Goal: Information Seeking & Learning: Learn about a topic

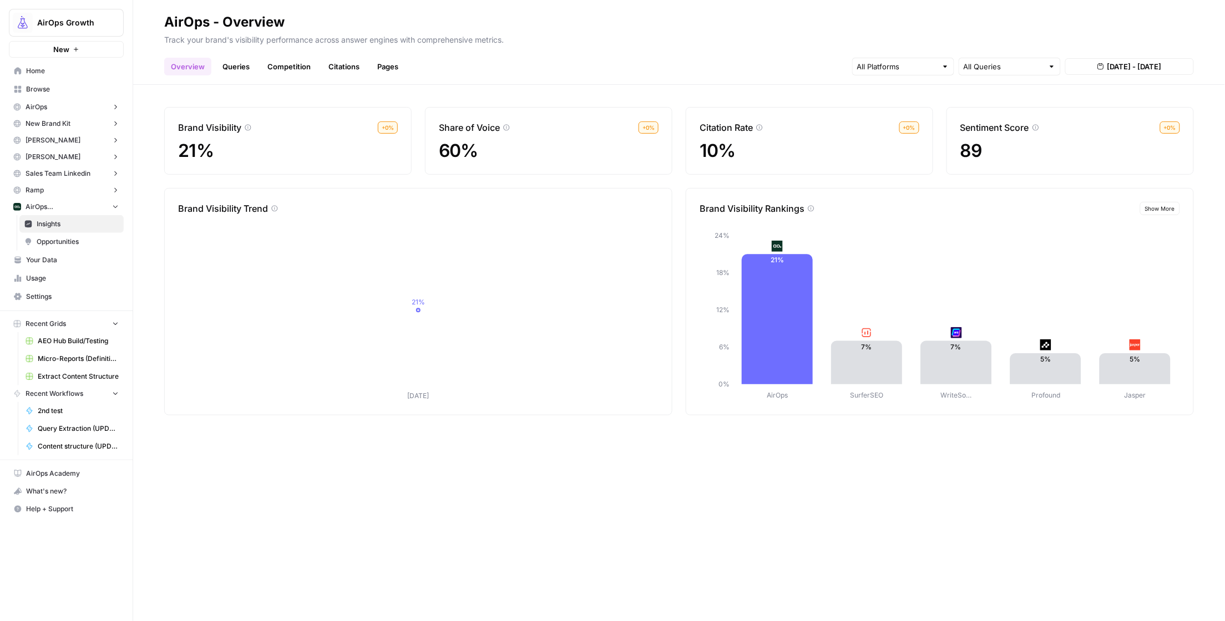
click at [52, 224] on span "Insights" at bounding box center [78, 224] width 82 height 10
click at [56, 225] on span "Insights" at bounding box center [78, 224] width 82 height 10
click at [58, 204] on span "AirOps ([GEOGRAPHIC_DATA])" at bounding box center [67, 207] width 82 height 10
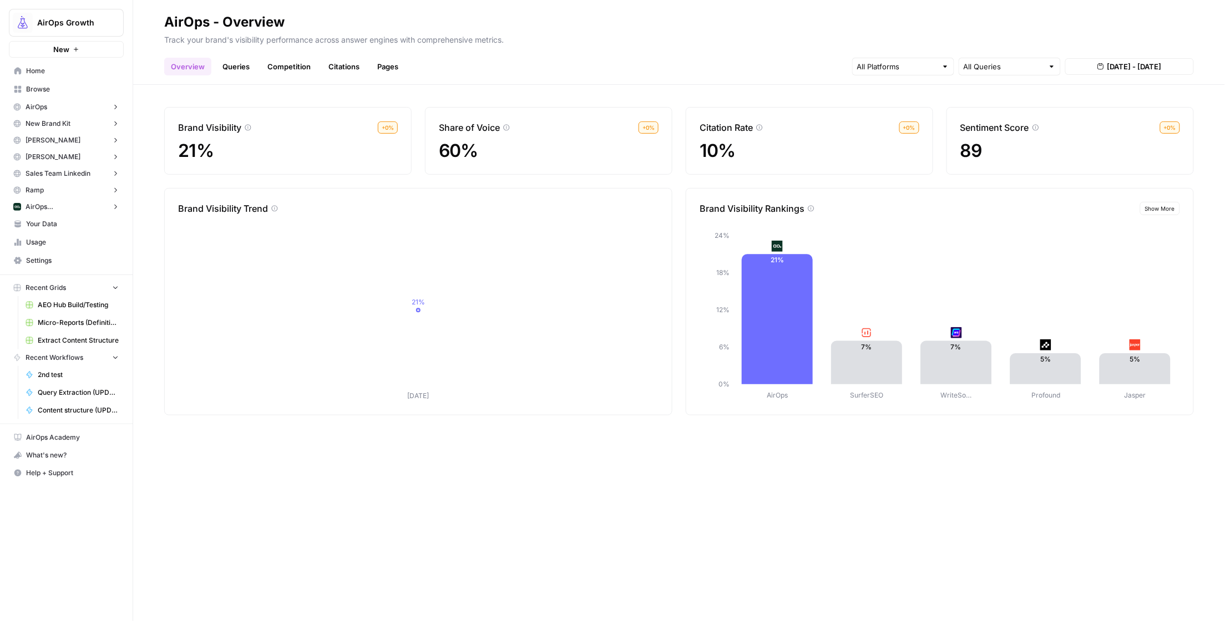
click at [58, 204] on span "AirOps ([GEOGRAPHIC_DATA])" at bounding box center [67, 207] width 82 height 10
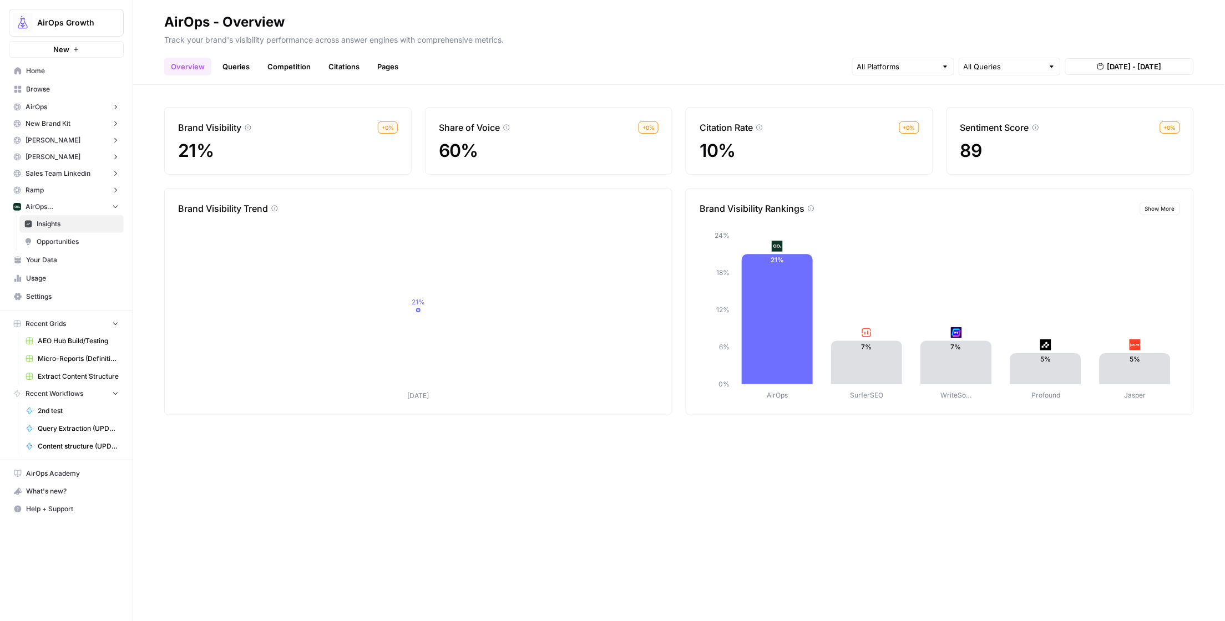
click at [42, 202] on span "AirOps ([GEOGRAPHIC_DATA])" at bounding box center [67, 207] width 82 height 10
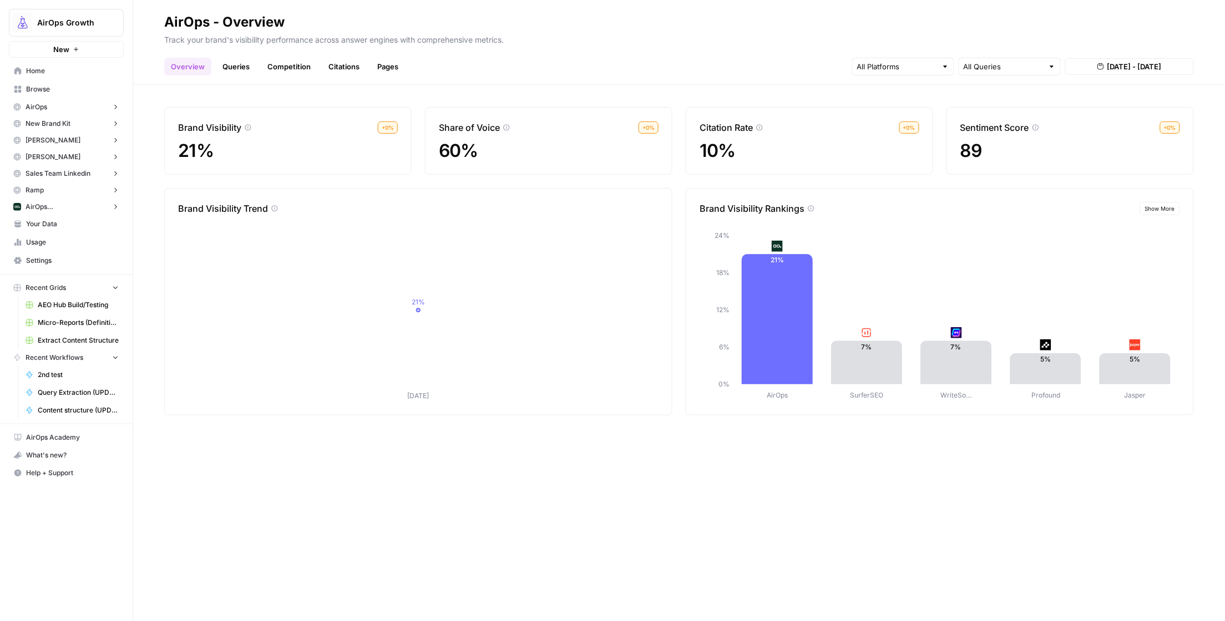
click at [42, 202] on span "AirOps ([GEOGRAPHIC_DATA])" at bounding box center [67, 207] width 82 height 10
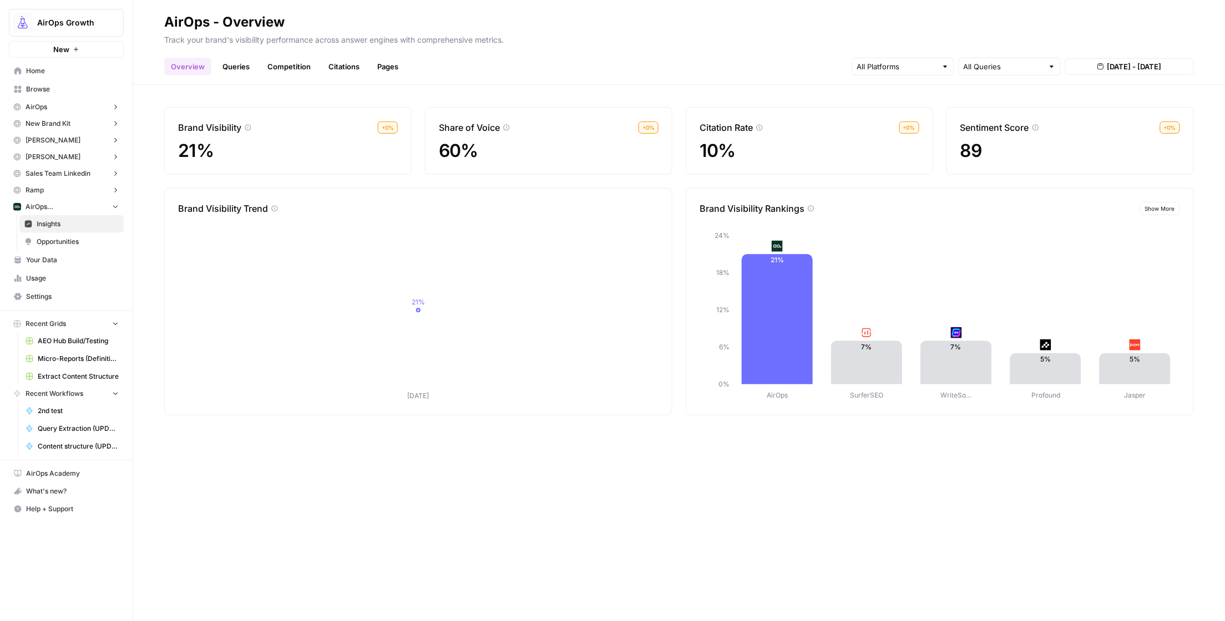
click at [47, 207] on span "AirOps ([GEOGRAPHIC_DATA])" at bounding box center [67, 207] width 82 height 10
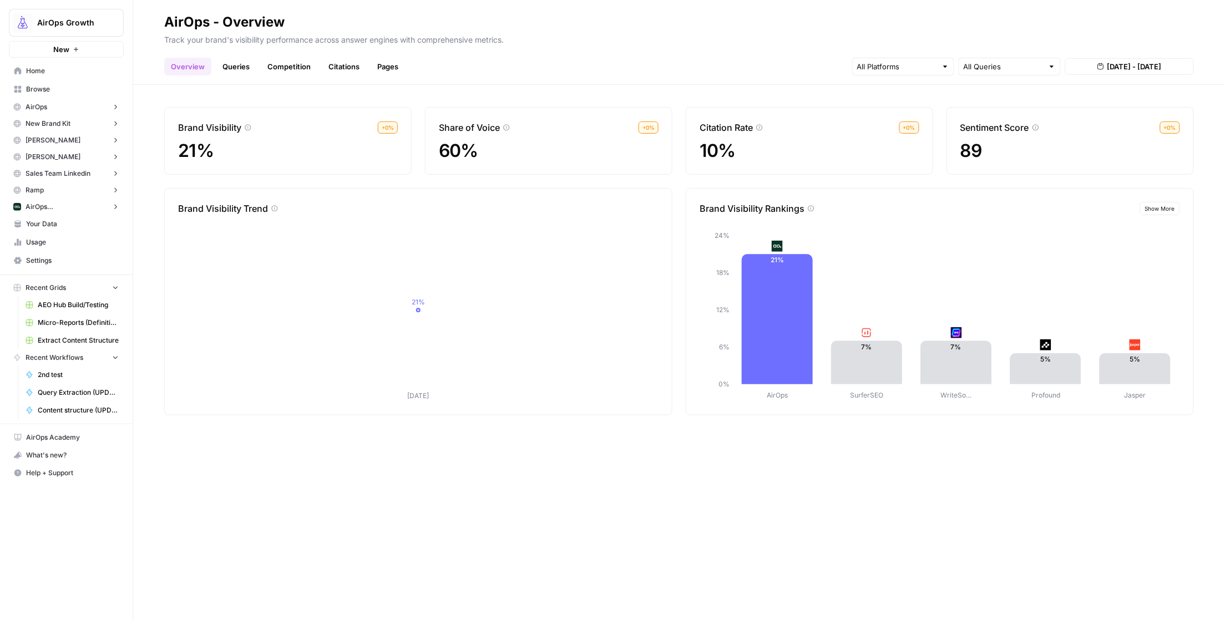
click at [41, 106] on span "AirOps" at bounding box center [37, 107] width 22 height 10
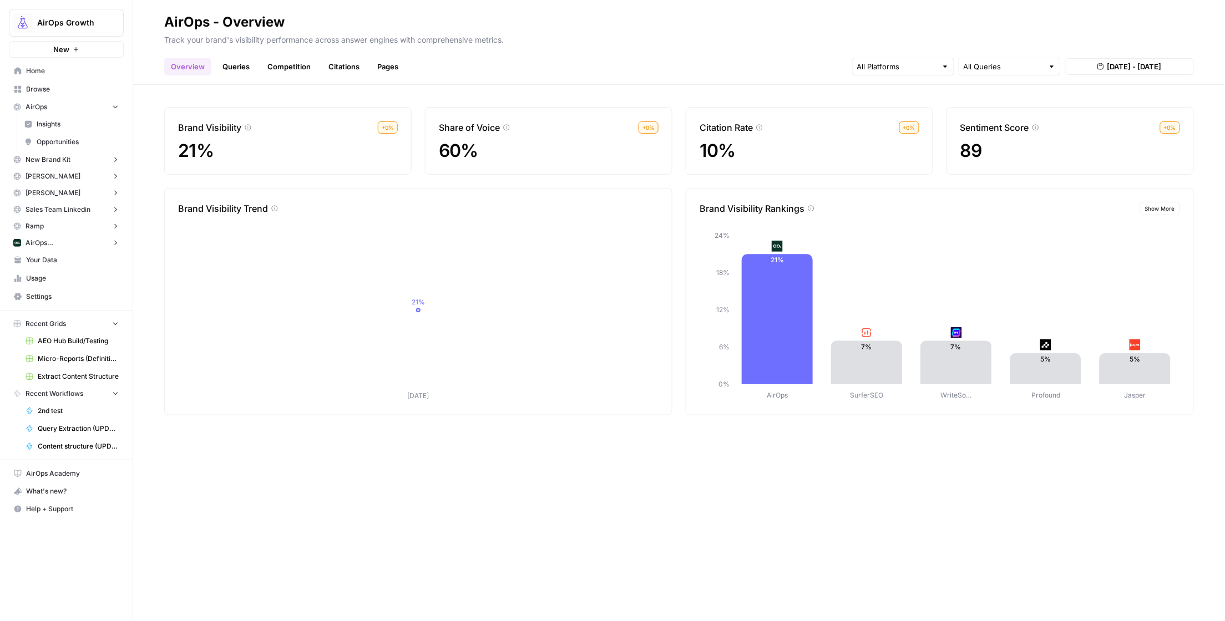
click at [47, 131] on link "Insights" at bounding box center [71, 124] width 104 height 18
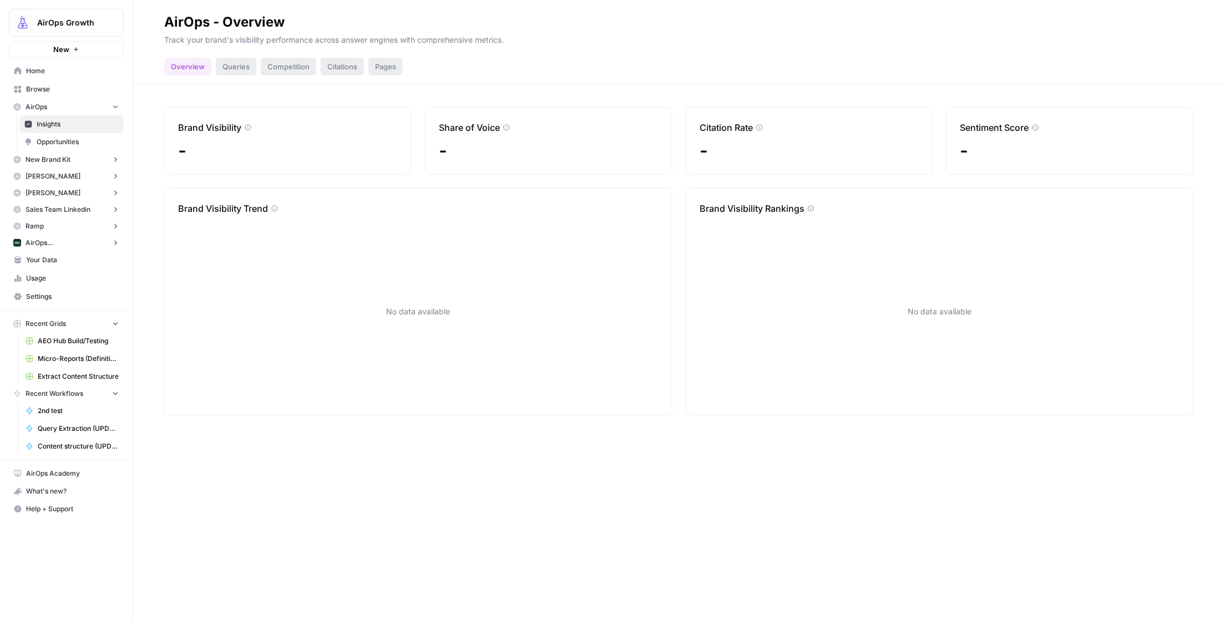
click at [231, 70] on div "Queries" at bounding box center [236, 67] width 40 height 18
click at [235, 67] on div "Queries" at bounding box center [236, 67] width 40 height 18
click at [228, 64] on div "Queries" at bounding box center [236, 67] width 40 height 18
click at [44, 242] on span "AirOps ([GEOGRAPHIC_DATA])" at bounding box center [67, 243] width 82 height 10
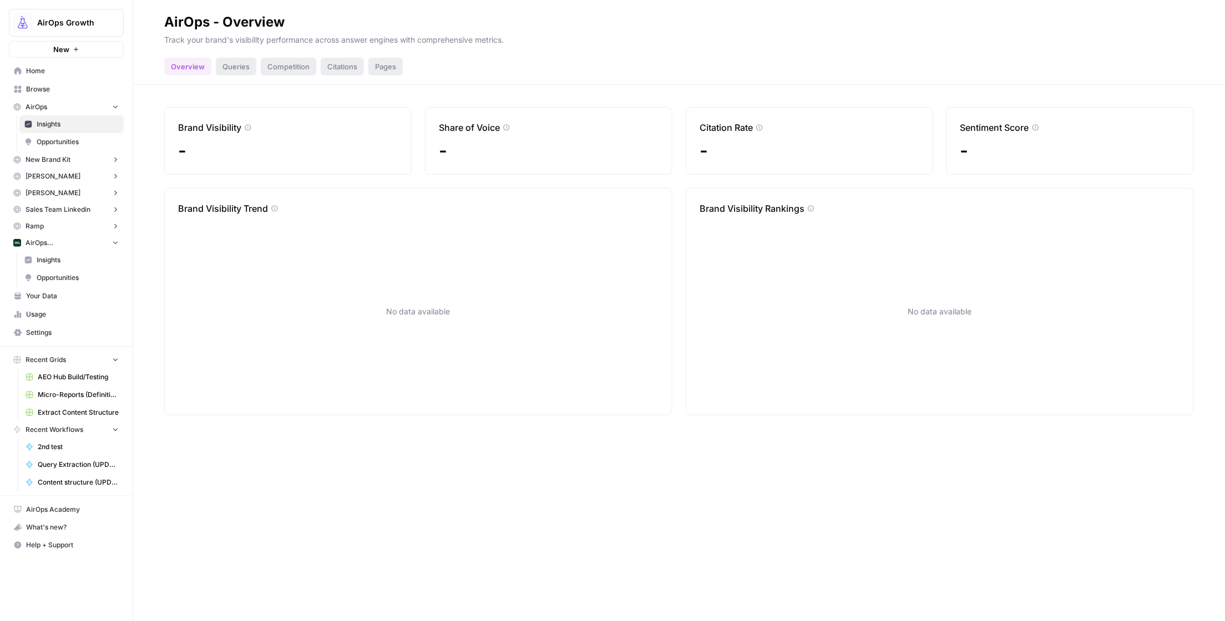
click at [50, 258] on span "Insights" at bounding box center [78, 260] width 82 height 10
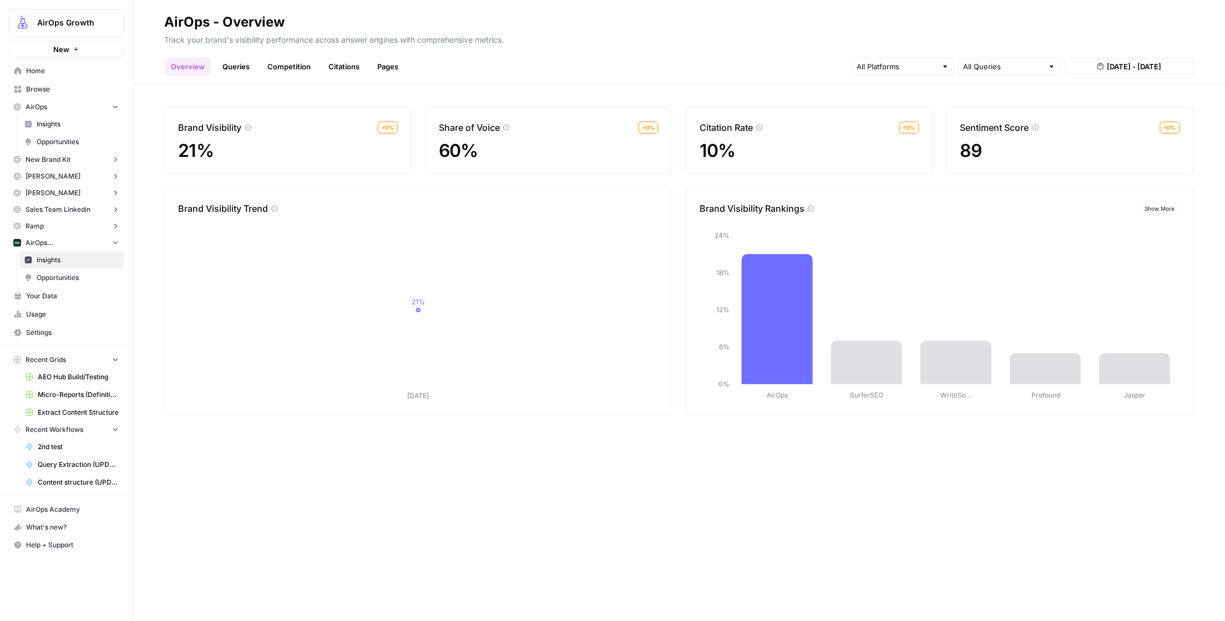
click at [240, 60] on link "Queries" at bounding box center [236, 67] width 40 height 18
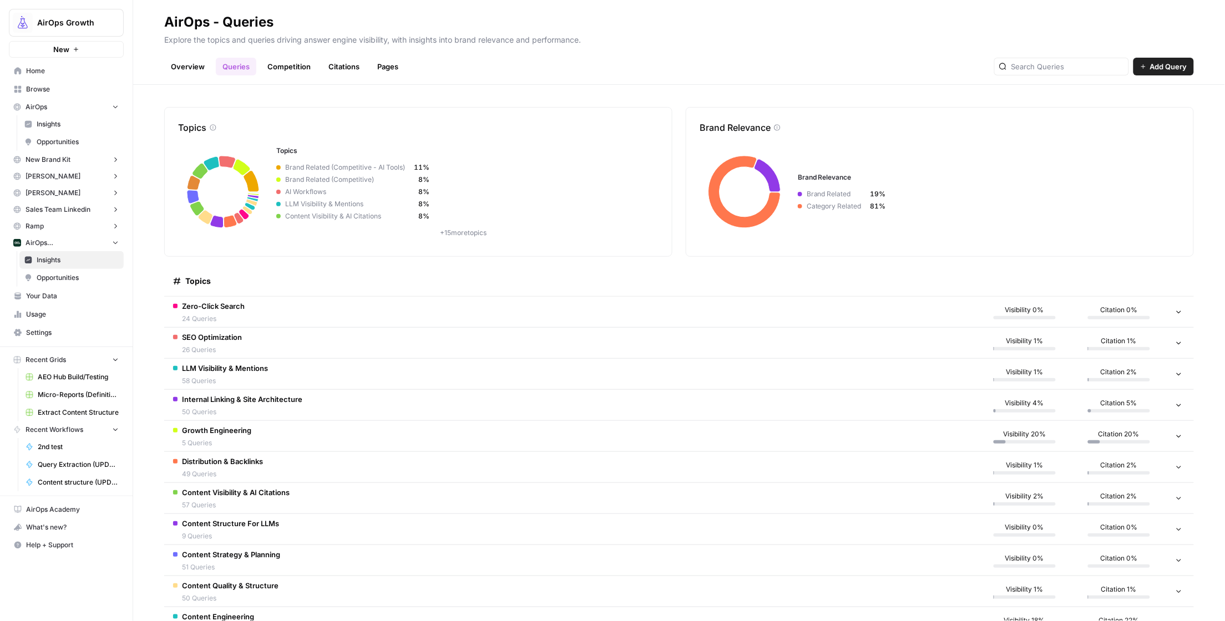
click at [250, 397] on span "Internal Linking & Site Architecture" at bounding box center [242, 399] width 120 height 11
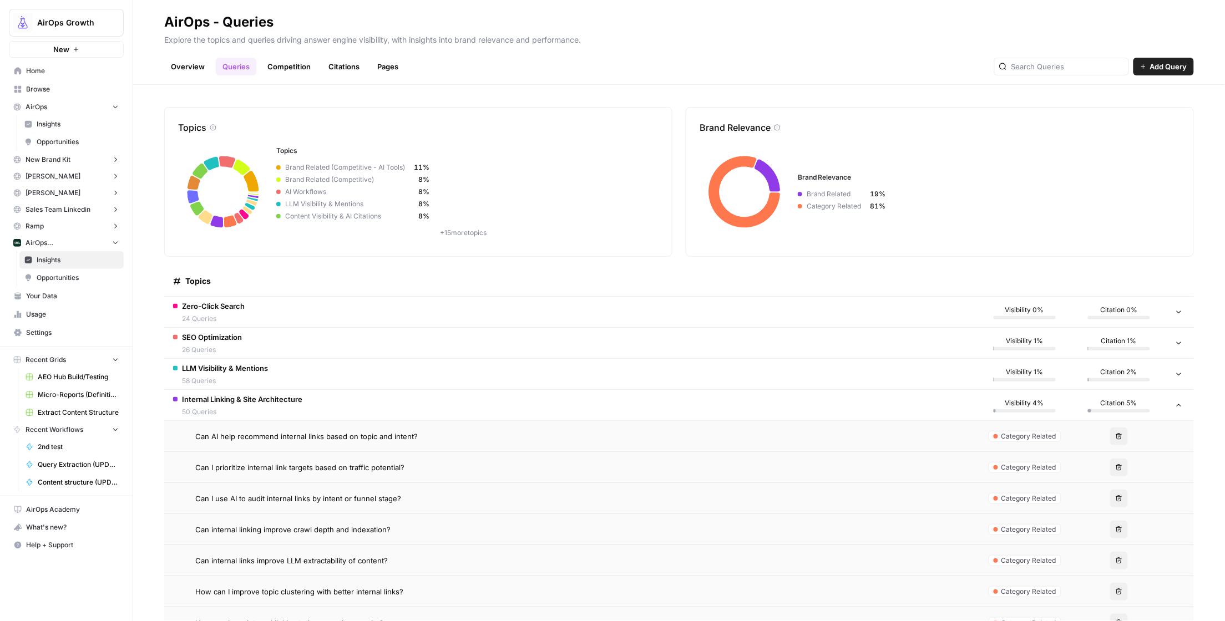
click at [248, 395] on span "Internal Linking & Site Architecture" at bounding box center [242, 399] width 120 height 11
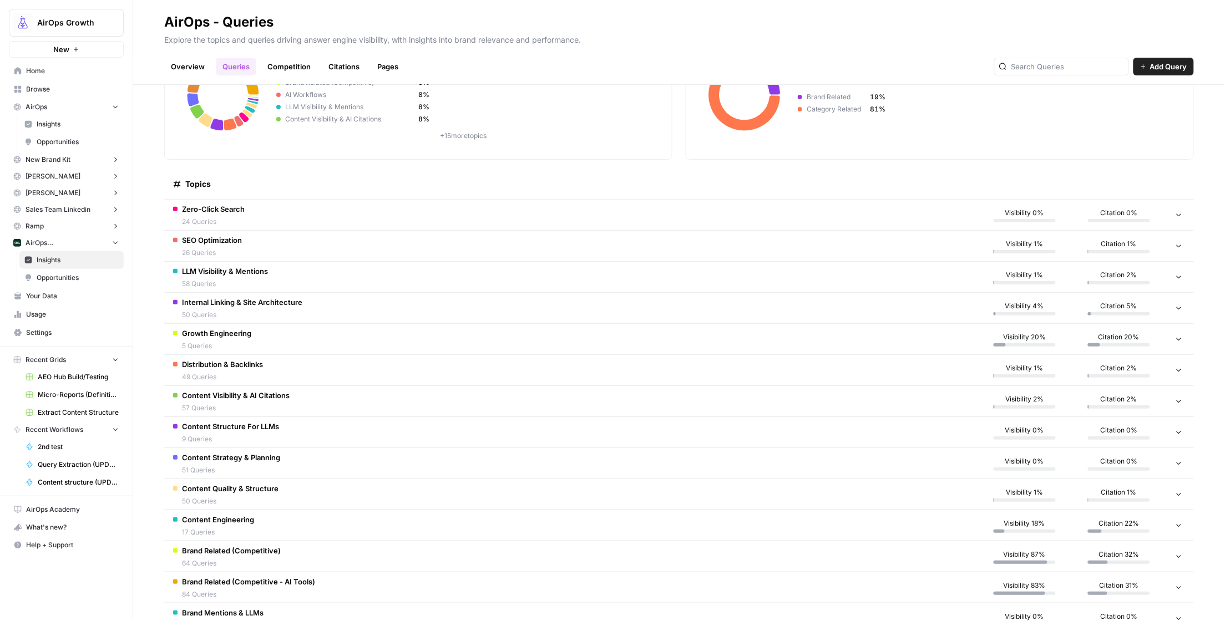
scroll to position [142, 0]
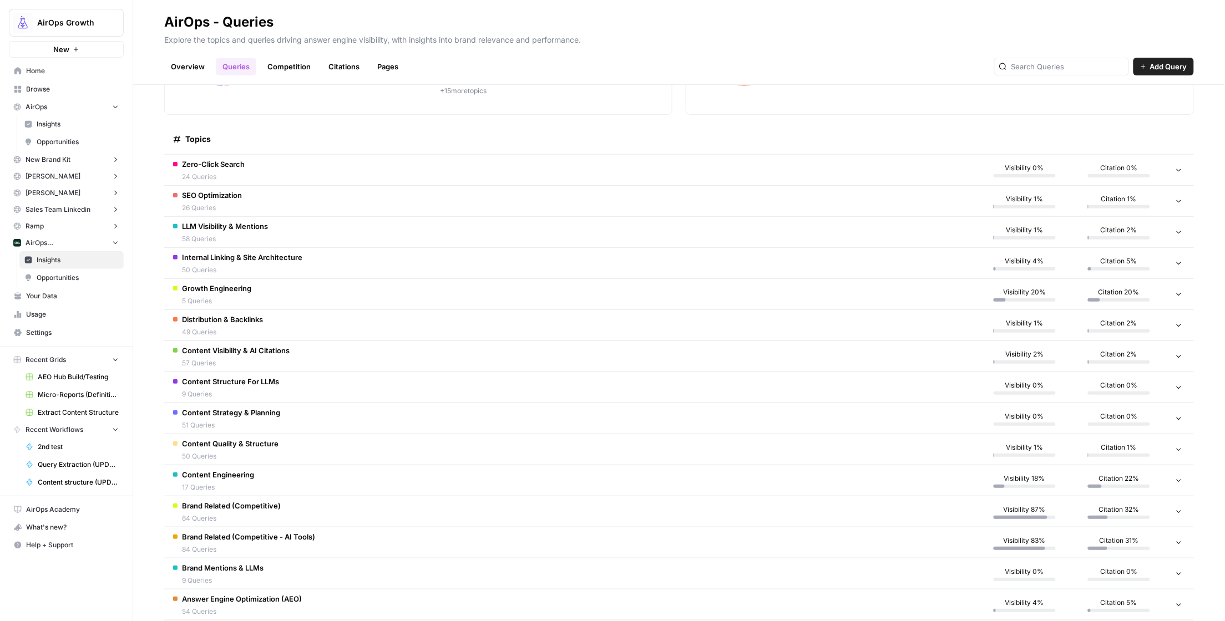
click at [251, 346] on span "Content Visibility & AI Citations" at bounding box center [236, 350] width 108 height 11
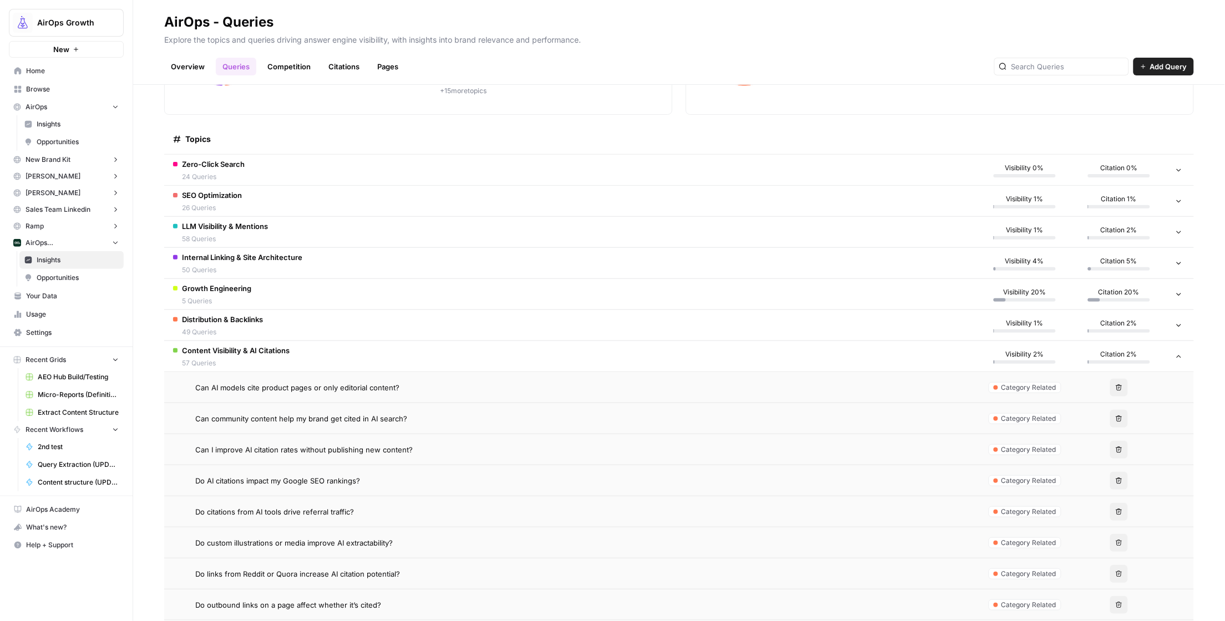
click at [251, 346] on span "Content Visibility & AI Citations" at bounding box center [236, 350] width 108 height 11
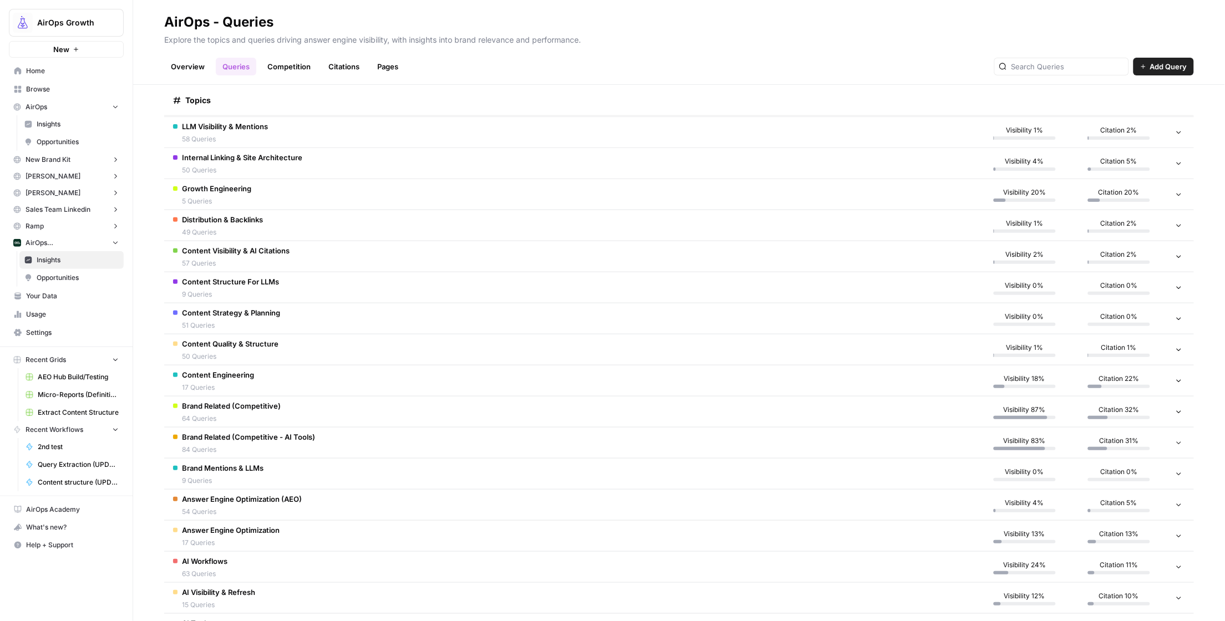
scroll to position [247, 0]
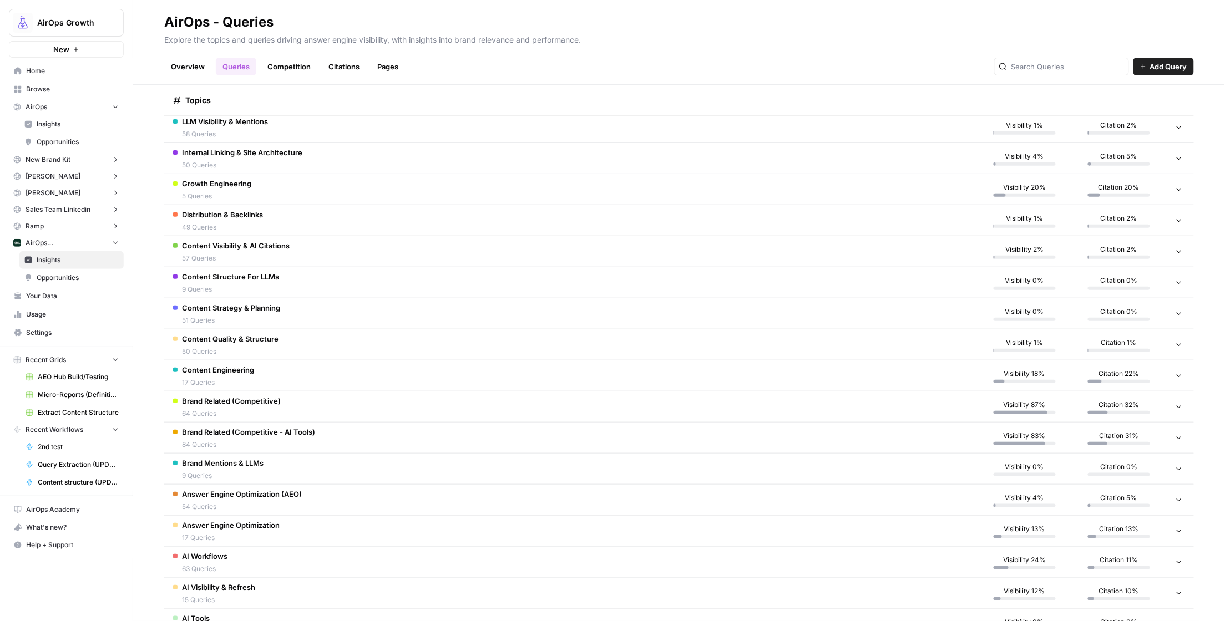
click at [241, 349] on span "50 Queries" at bounding box center [230, 352] width 97 height 10
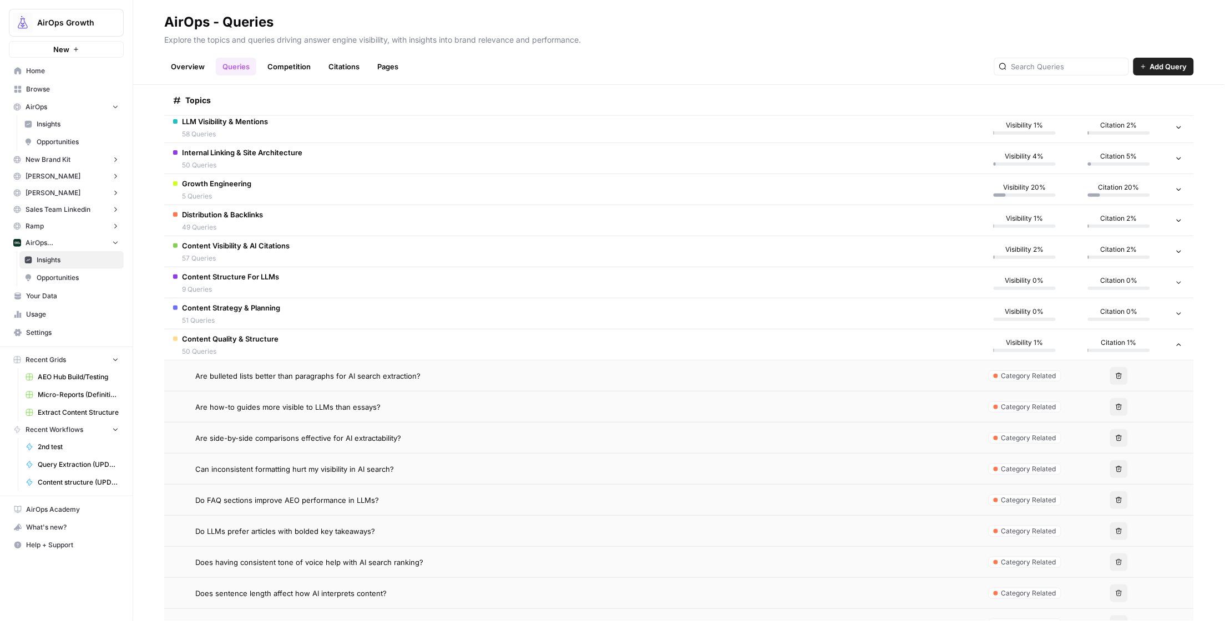
scroll to position [454, 0]
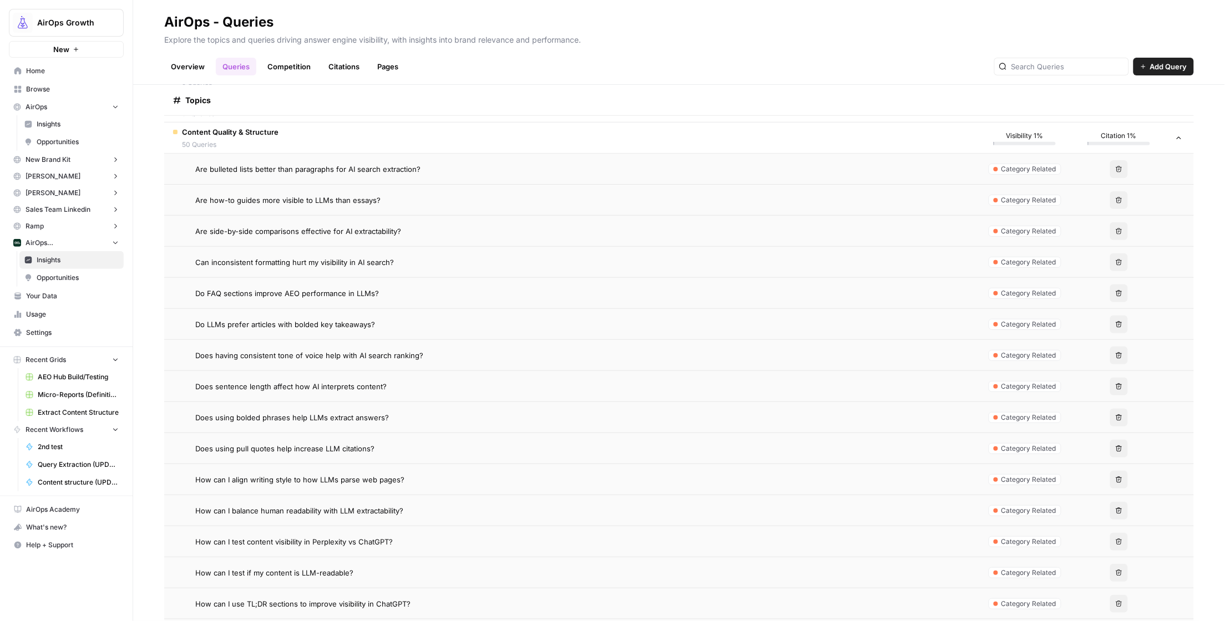
click at [243, 345] on td "Does having consistent tone of voice help with AI search ranking?" at bounding box center [570, 355] width 813 height 31
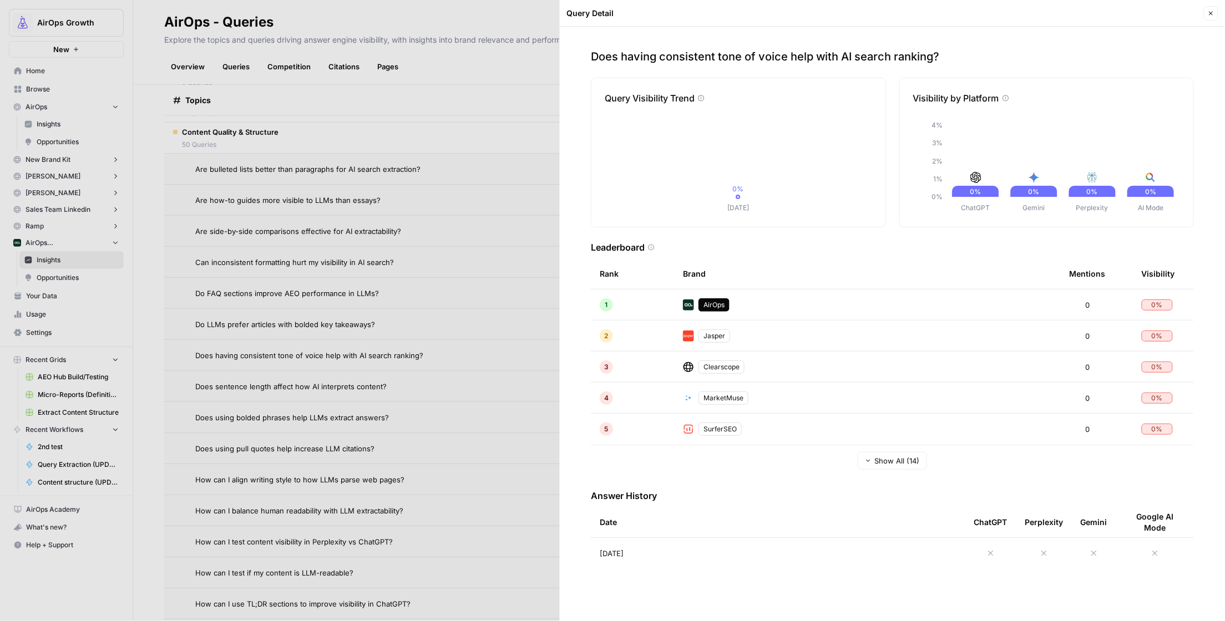
click at [1213, 14] on icon "button" at bounding box center [1210, 13] width 7 height 7
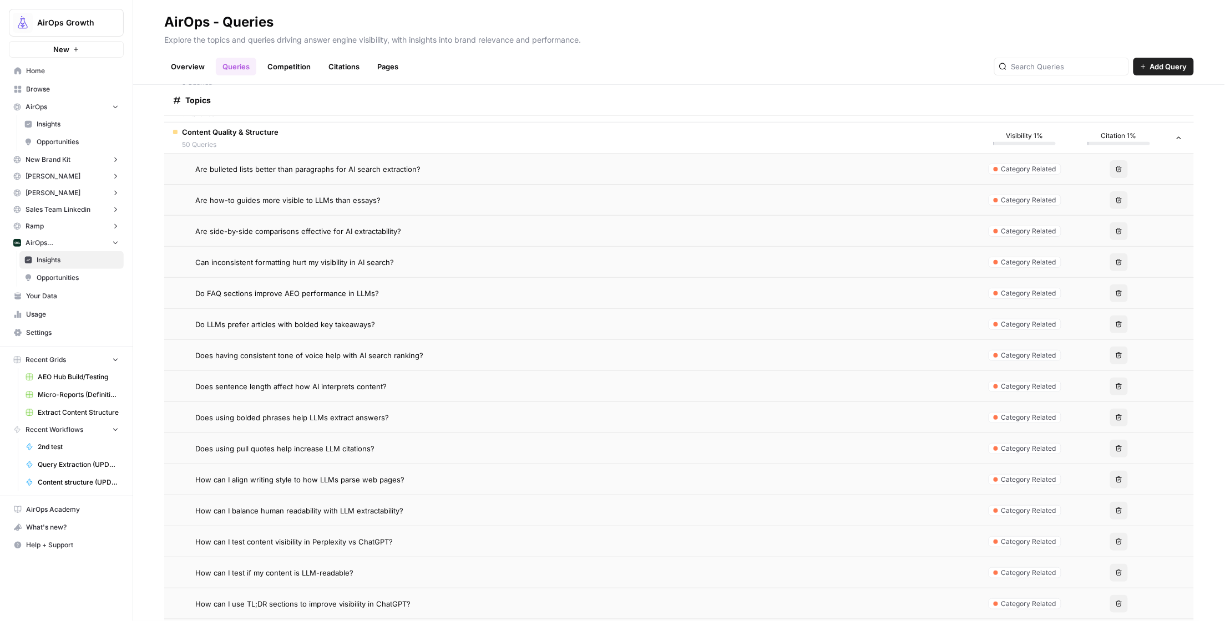
click at [217, 128] on span "Content Quality & Structure" at bounding box center [230, 131] width 97 height 11
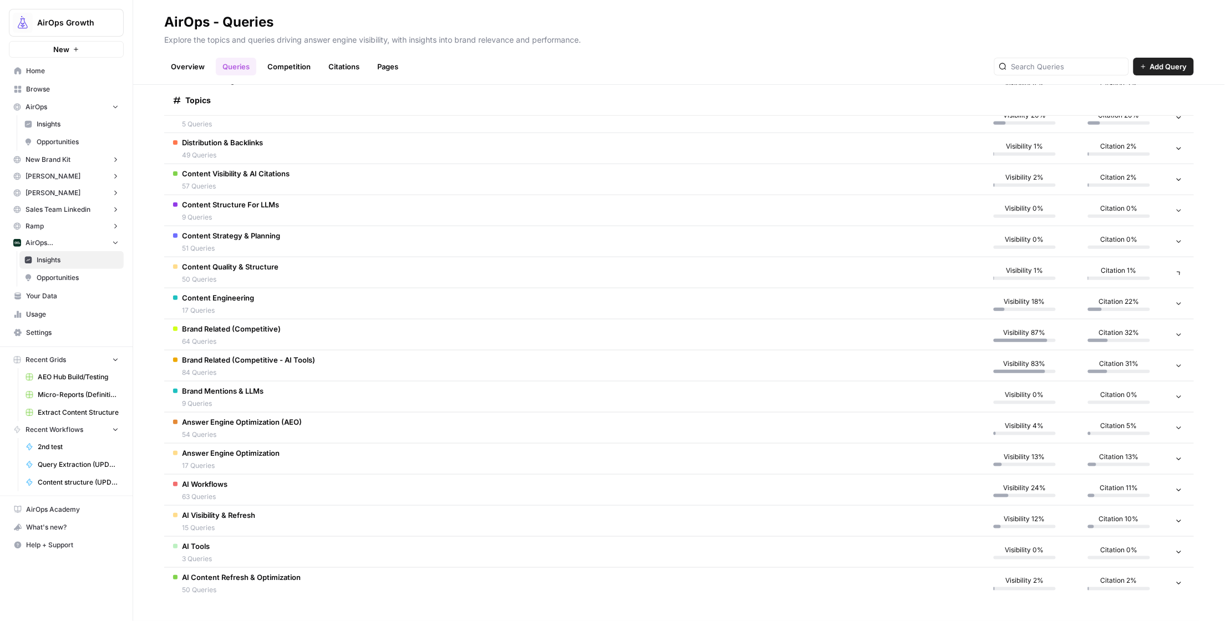
scroll to position [319, 0]
click at [1070, 58] on div at bounding box center [1061, 67] width 135 height 18
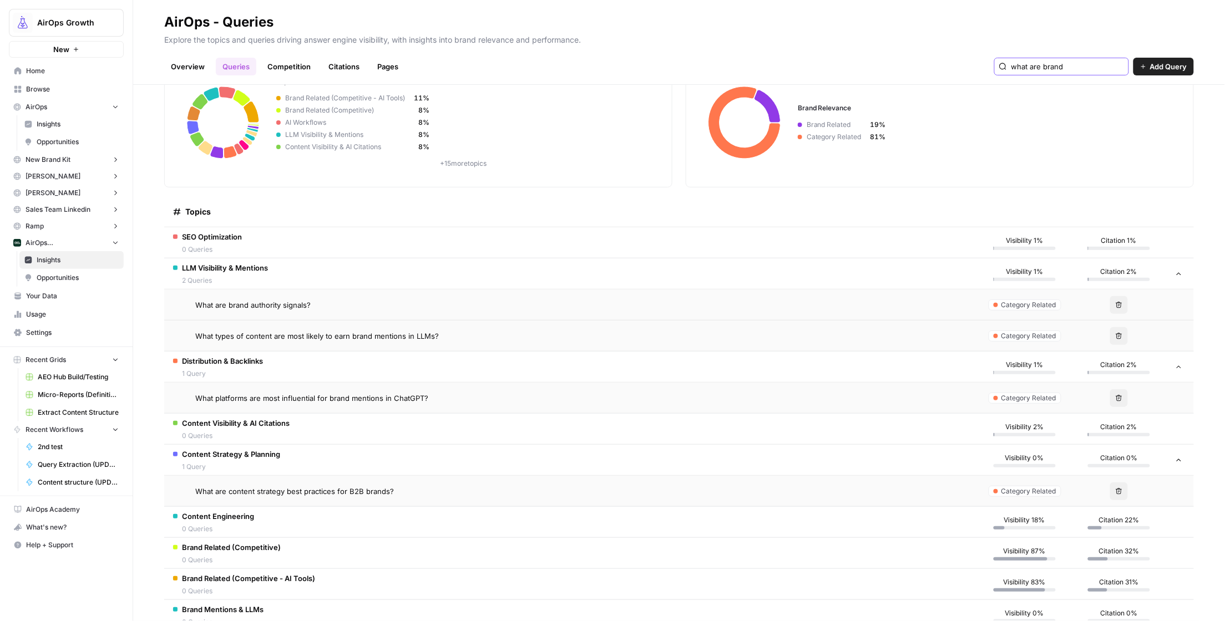
scroll to position [68, 0]
click at [1074, 64] on input "what are brand" at bounding box center [1067, 66] width 113 height 11
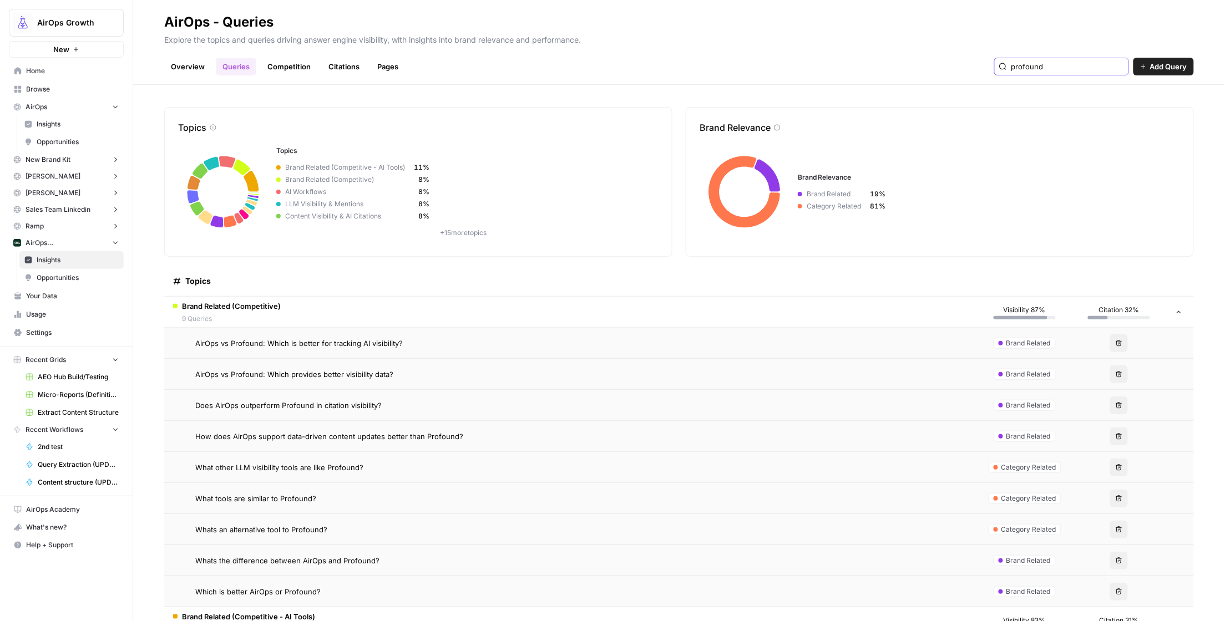
scroll to position [102, 0]
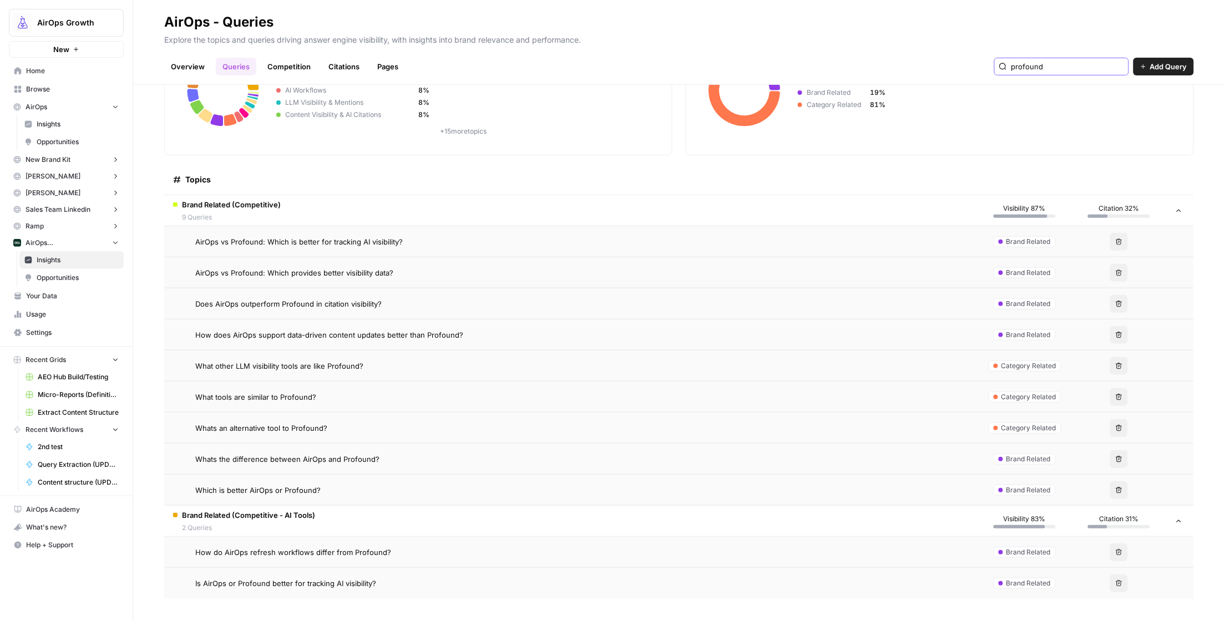
type input "profound"
click at [36, 241] on span "AirOps ([GEOGRAPHIC_DATA])" at bounding box center [67, 243] width 82 height 10
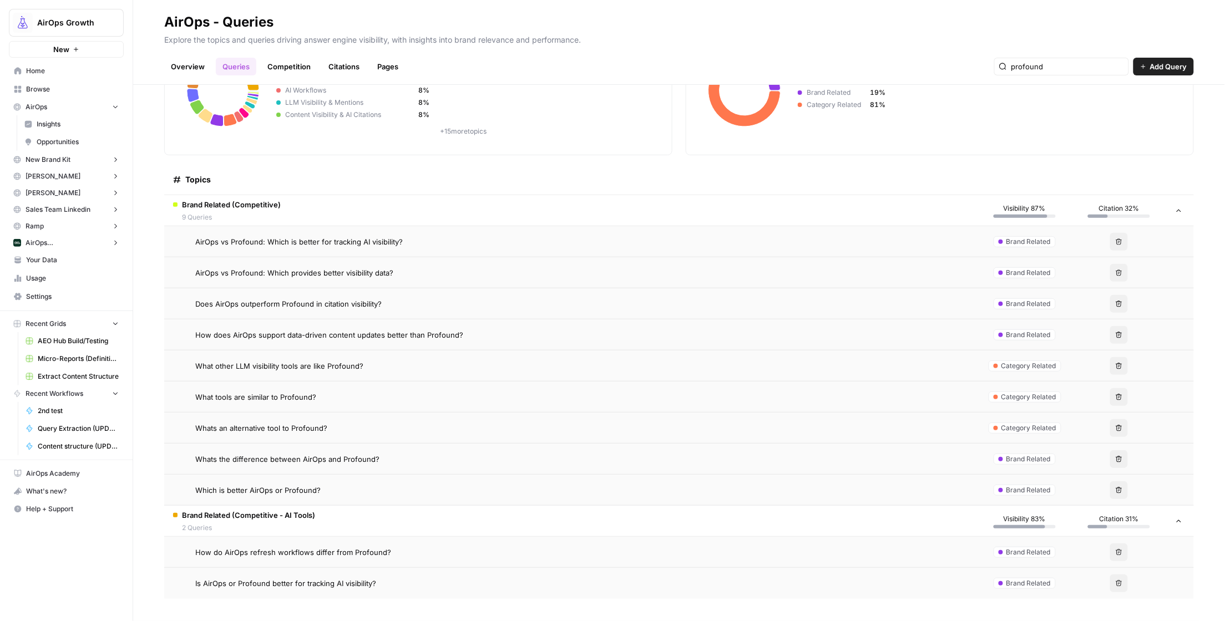
click at [44, 243] on span "AirOps ([GEOGRAPHIC_DATA])" at bounding box center [67, 243] width 82 height 10
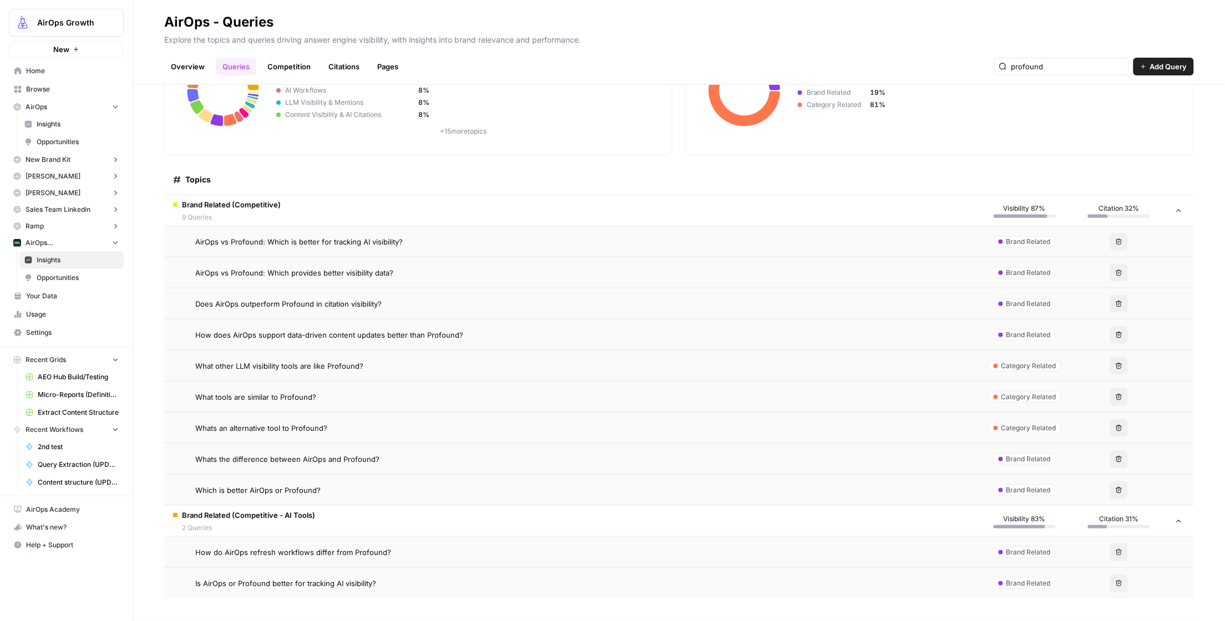
click at [45, 263] on span "Insights" at bounding box center [78, 260] width 82 height 10
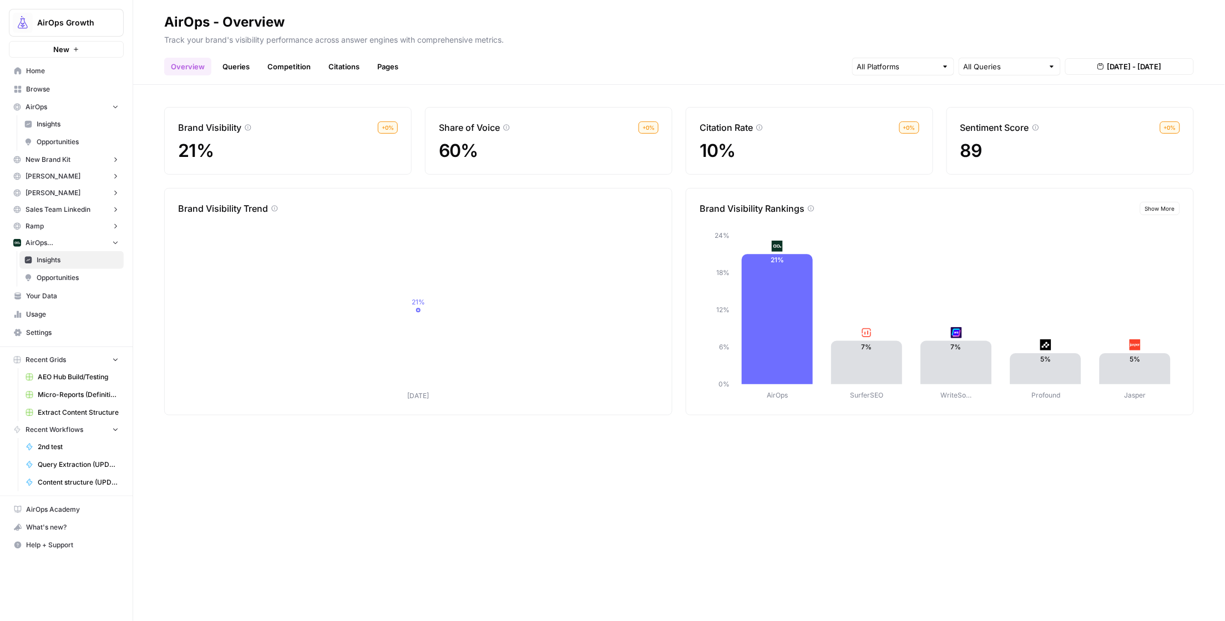
click at [230, 64] on link "Queries" at bounding box center [236, 67] width 40 height 18
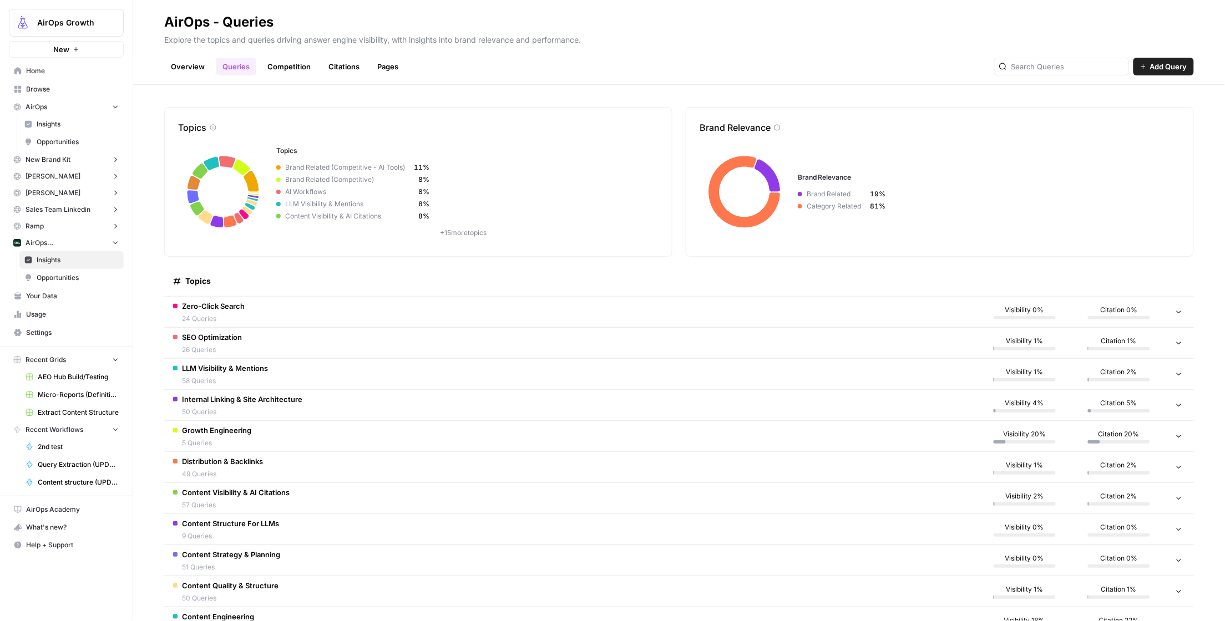
click at [251, 308] on td "Zero-Click Search 24 Queries" at bounding box center [570, 312] width 813 height 31
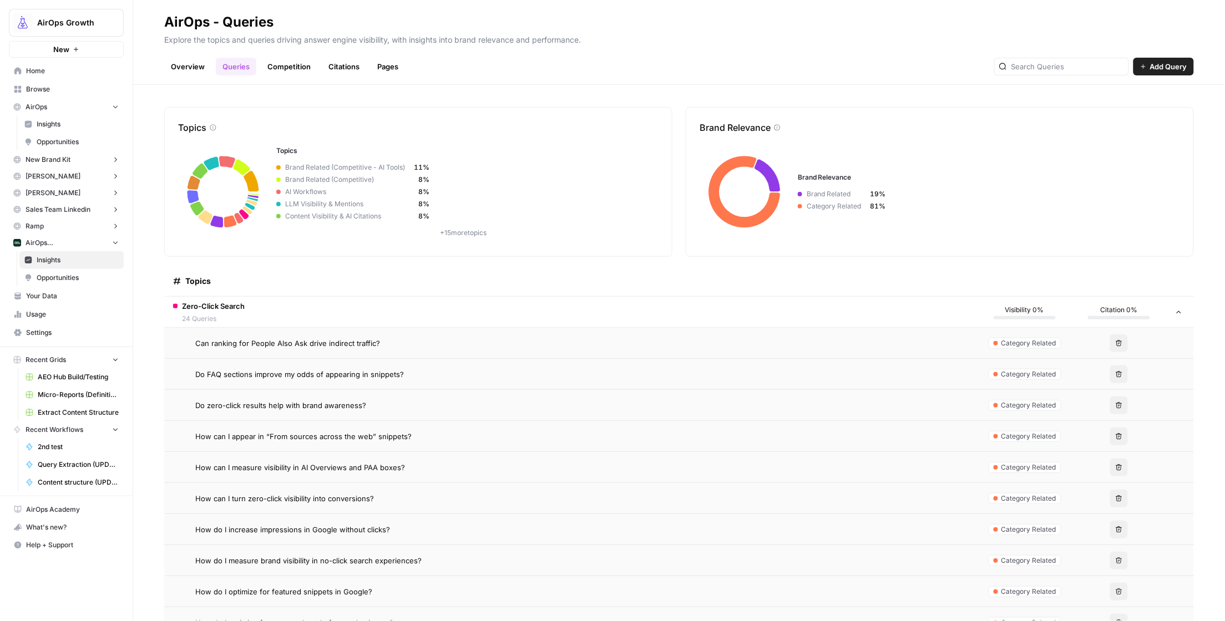
click at [218, 305] on span "Zero-Click Search" at bounding box center [213, 306] width 63 height 11
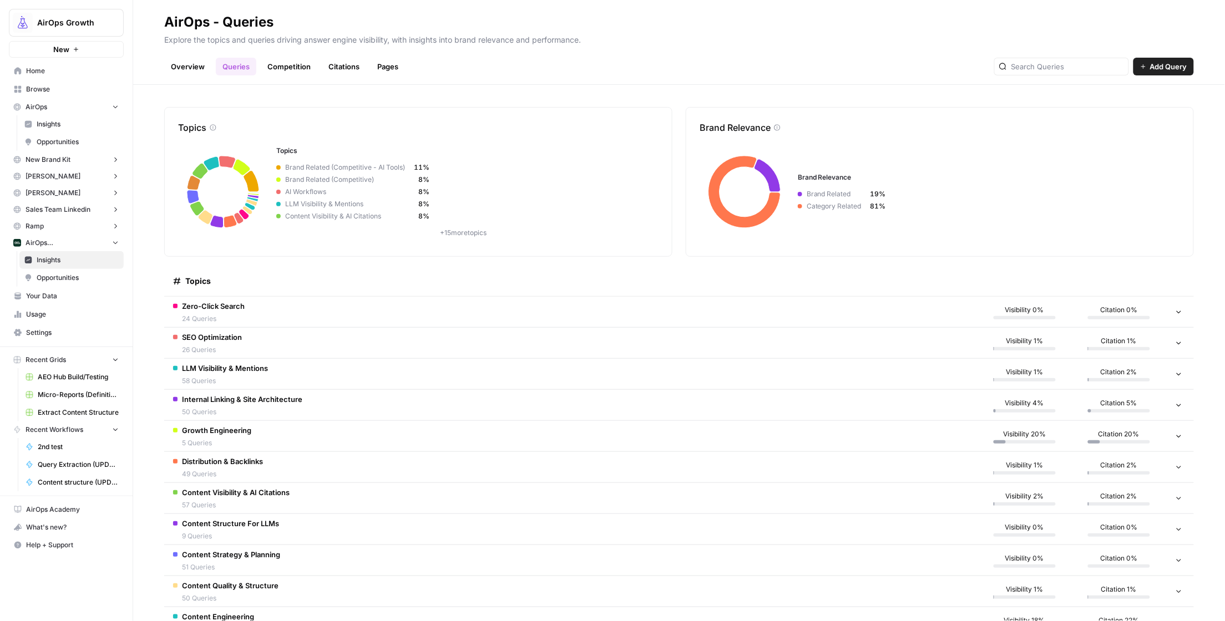
click at [177, 65] on link "Overview" at bounding box center [187, 67] width 47 height 18
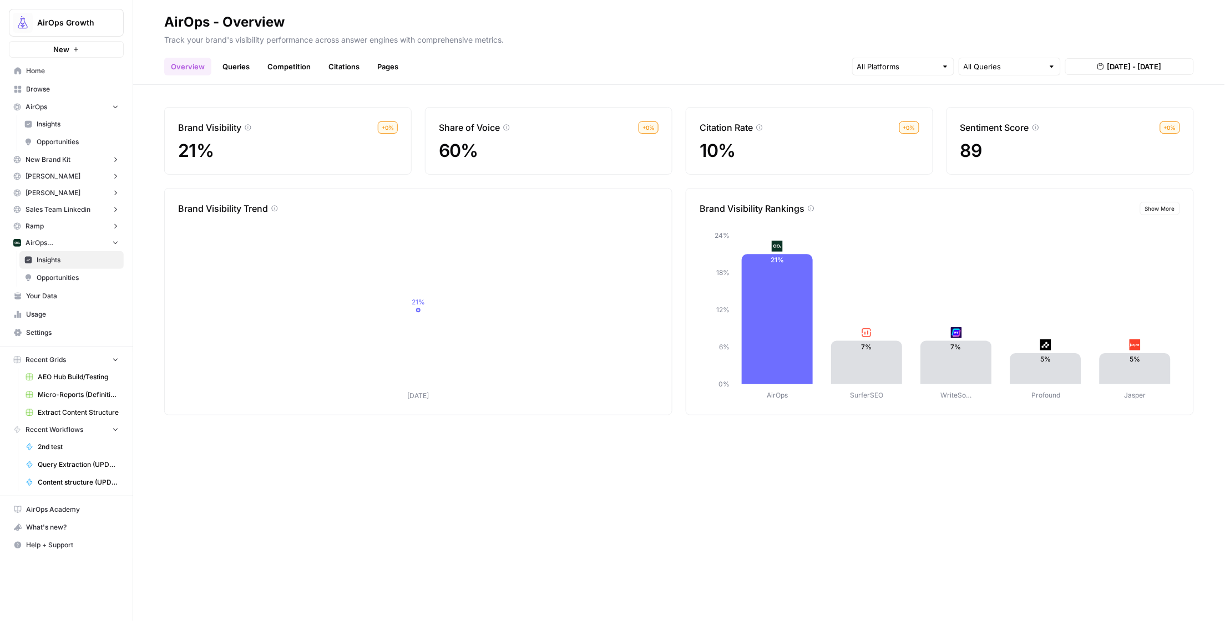
click at [179, 65] on link "Overview" at bounding box center [187, 67] width 47 height 18
